Goal: Task Accomplishment & Management: Manage account settings

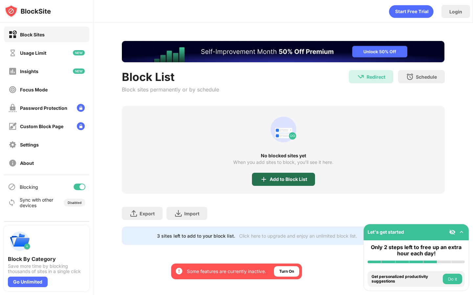
click at [305, 175] on div "Add to Block List" at bounding box center [283, 179] width 63 height 13
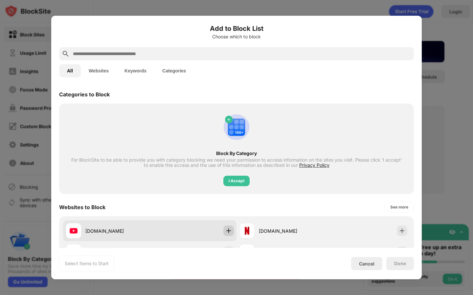
click at [231, 231] on img at bounding box center [228, 231] width 7 height 7
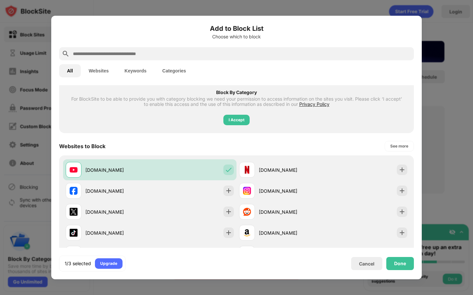
scroll to position [67, 0]
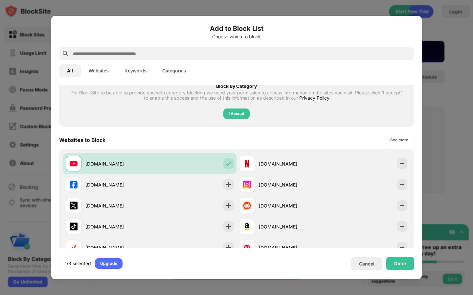
click at [238, 54] on input "text" at bounding box center [241, 54] width 339 height 8
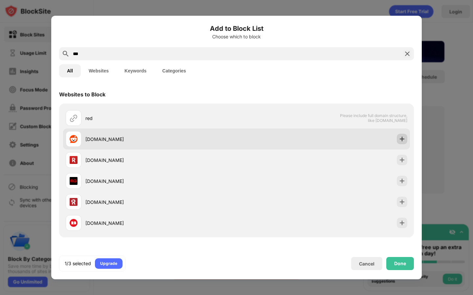
type input "***"
click at [399, 139] on img at bounding box center [401, 139] width 7 height 7
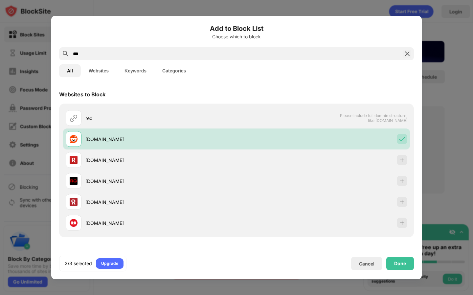
click at [407, 52] on img at bounding box center [407, 54] width 8 height 8
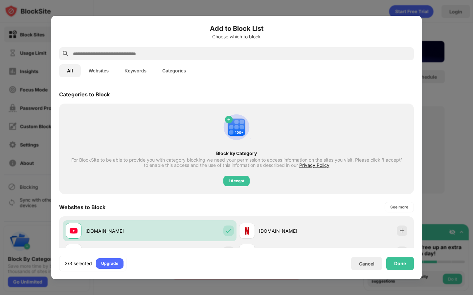
click at [357, 52] on input "text" at bounding box center [241, 54] width 339 height 8
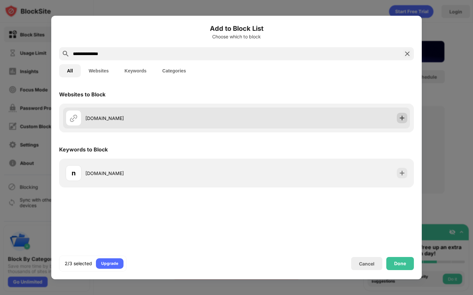
type input "**********"
click at [402, 117] on img at bounding box center [401, 118] width 7 height 7
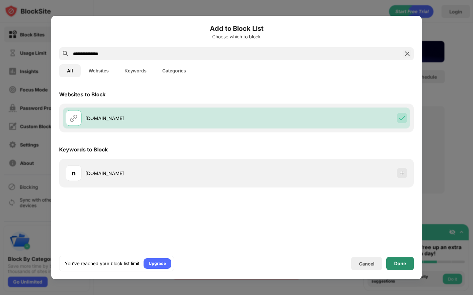
click at [406, 265] on div "Done" at bounding box center [400, 263] width 28 height 13
